Goal: Check status: Check status

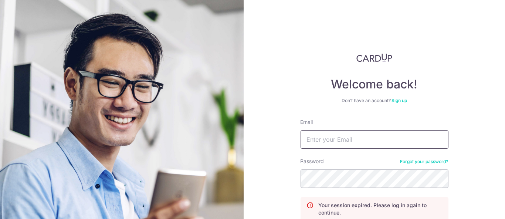
type input "[PERSON_NAME][EMAIL_ADDRESS][DOMAIN_NAME]"
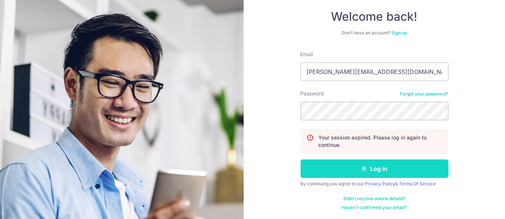
click at [401, 168] on button "Log in" at bounding box center [375, 168] width 148 height 18
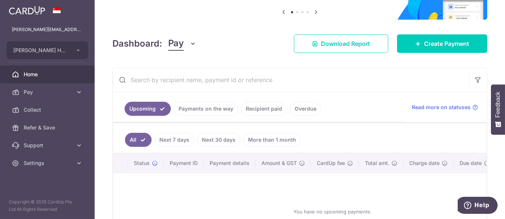
scroll to position [79, 0]
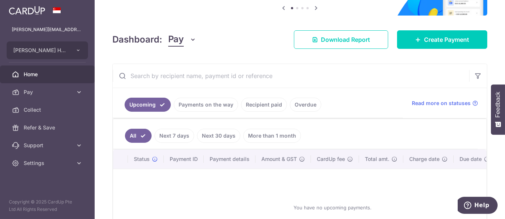
click at [212, 111] on ul "Upcoming Payments on the way Recipient paid Overdue" at bounding box center [258, 103] width 290 height 30
click at [212, 111] on link "Payments on the way" at bounding box center [206, 105] width 64 height 14
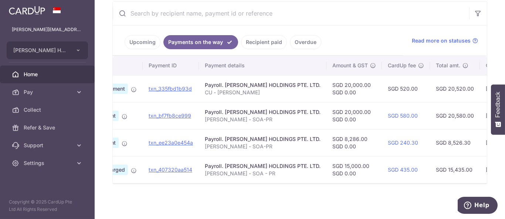
scroll to position [0, 0]
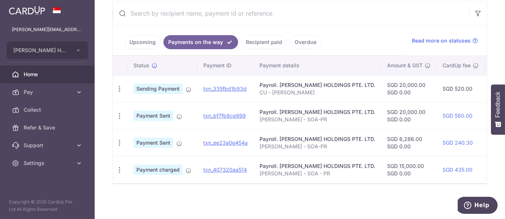
click at [251, 35] on link "Recipient paid" at bounding box center [264, 42] width 46 height 14
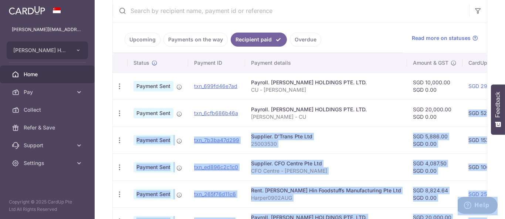
scroll to position [0, 193]
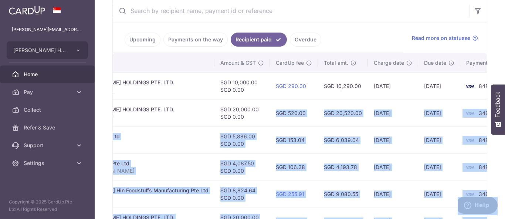
drag, startPoint x: 392, startPoint y: 114, endPoint x: 236, endPoint y: 68, distance: 162.5
click at [236, 68] on table "Status Payment ID Payment details Amount & GST CardUp fee Total amt. Charge dat…" at bounding box center [218, 197] width 597 height 289
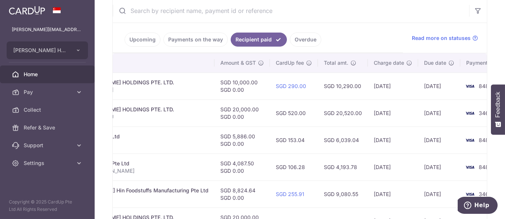
click at [140, 39] on link "Upcoming" at bounding box center [143, 40] width 36 height 14
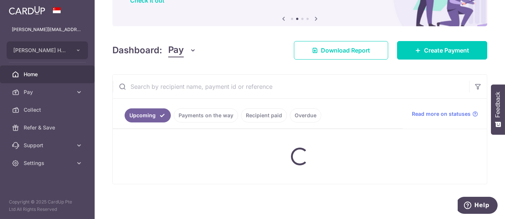
scroll to position [144, 0]
